Goal: Book appointment/travel/reservation

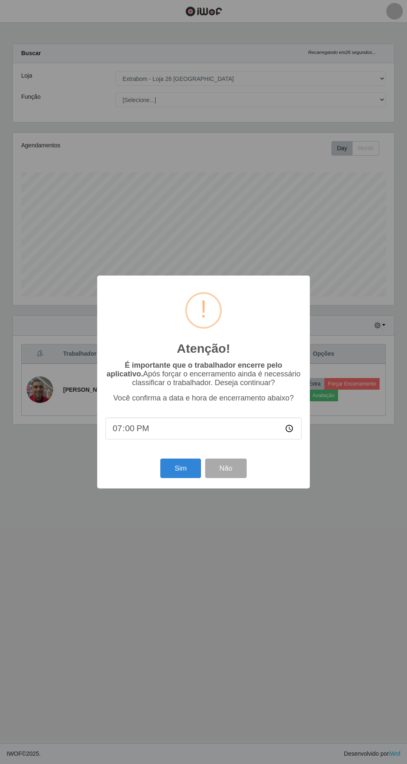
select select "456"
click at [291, 429] on input "19:00" at bounding box center [203, 429] width 196 height 22
type input "20:00"
click at [179, 468] on button "Sim" at bounding box center [180, 469] width 40 height 20
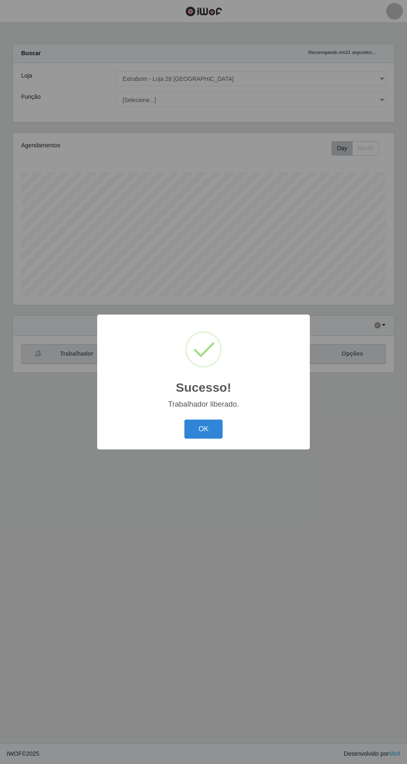
click at [203, 429] on button "OK" at bounding box center [203, 430] width 39 height 20
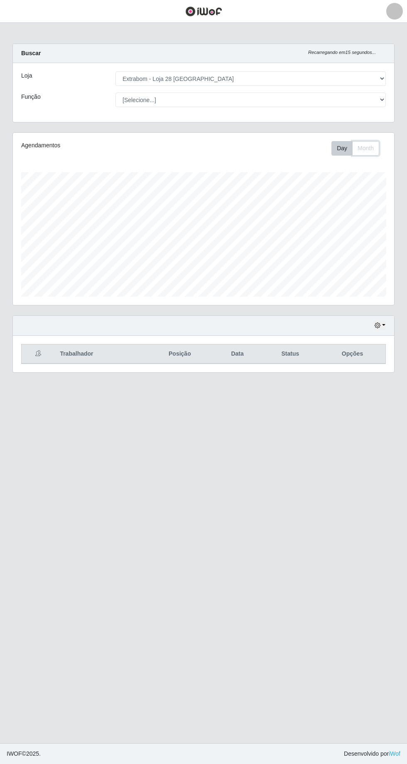
click at [366, 147] on button "Month" at bounding box center [365, 148] width 27 height 15
click at [380, 328] on button "button" at bounding box center [380, 326] width 12 height 10
click at [350, 364] on button "1 dia" at bounding box center [352, 357] width 66 height 17
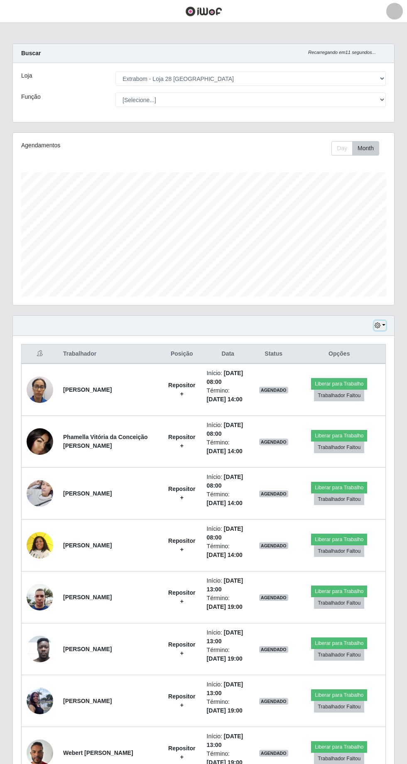
click at [382, 324] on button "button" at bounding box center [380, 326] width 12 height 10
click at [384, 323] on button "button" at bounding box center [380, 326] width 12 height 10
